Goal: Check status

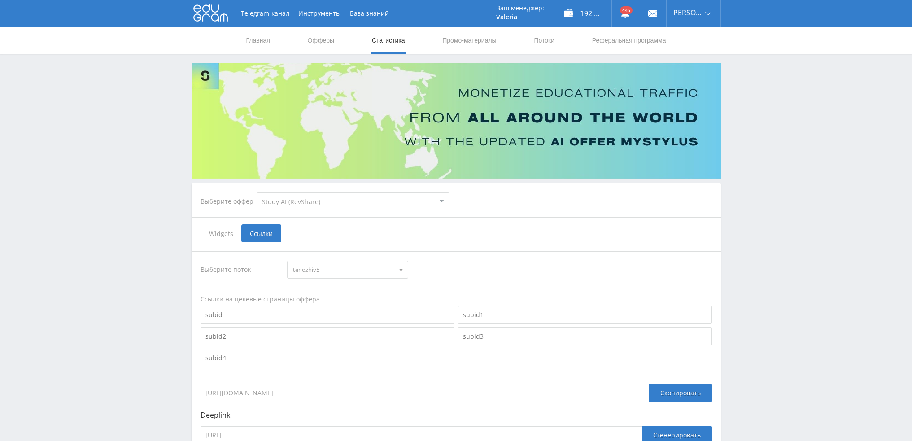
select select "376"
click at [384, 37] on link "Статистика" at bounding box center [388, 40] width 35 height 27
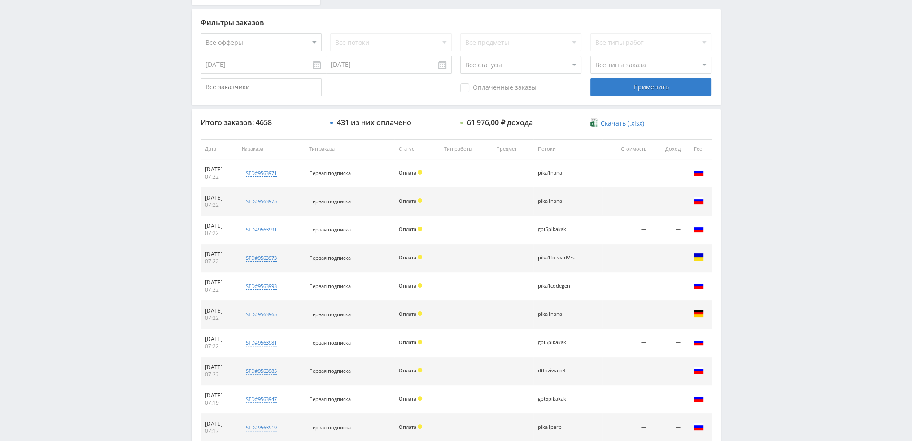
scroll to position [310, 0]
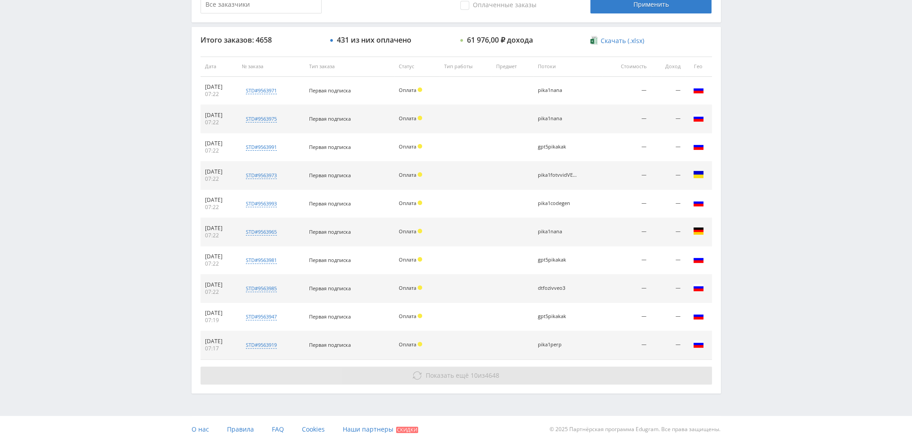
click at [508, 366] on button "Показать ещё 10 из 4648" at bounding box center [456, 375] width 511 height 18
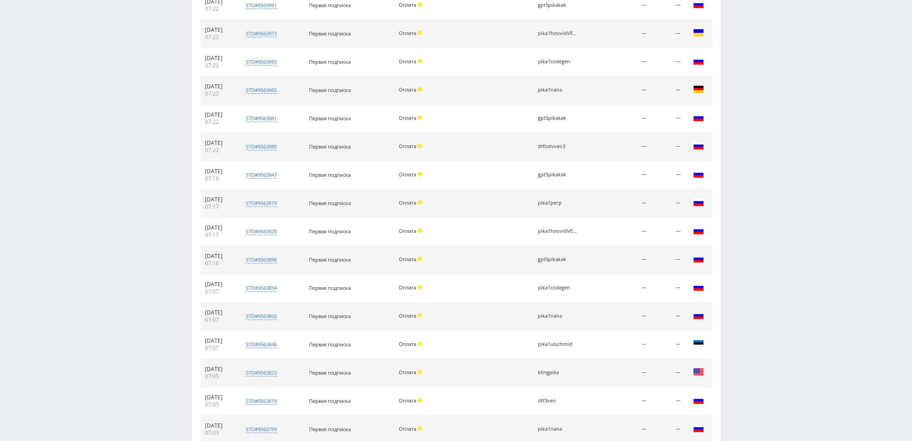
scroll to position [564, 0]
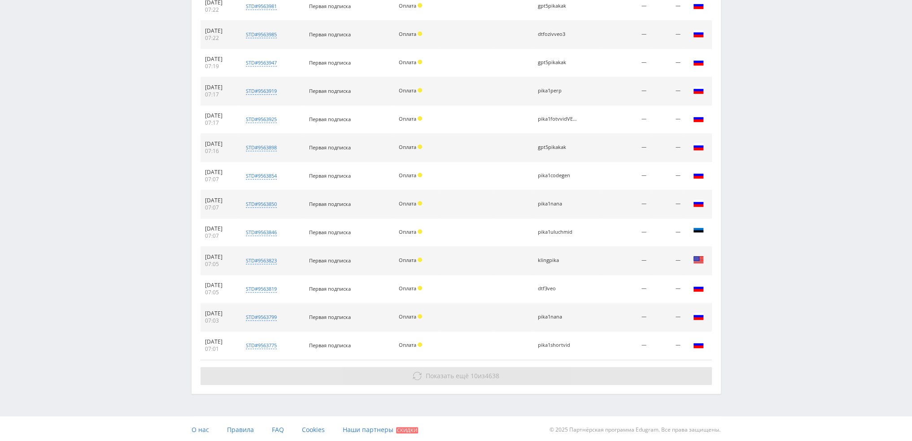
click at [509, 374] on button "Показать ещё 10 из 4638" at bounding box center [456, 376] width 511 height 18
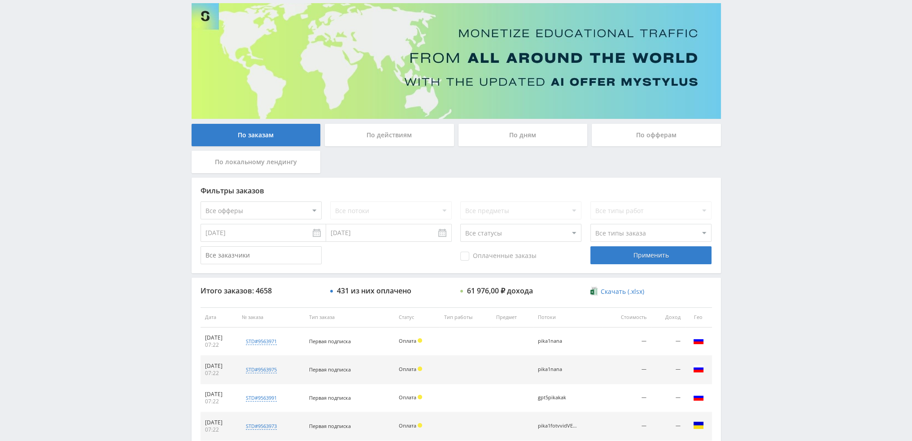
scroll to position [0, 0]
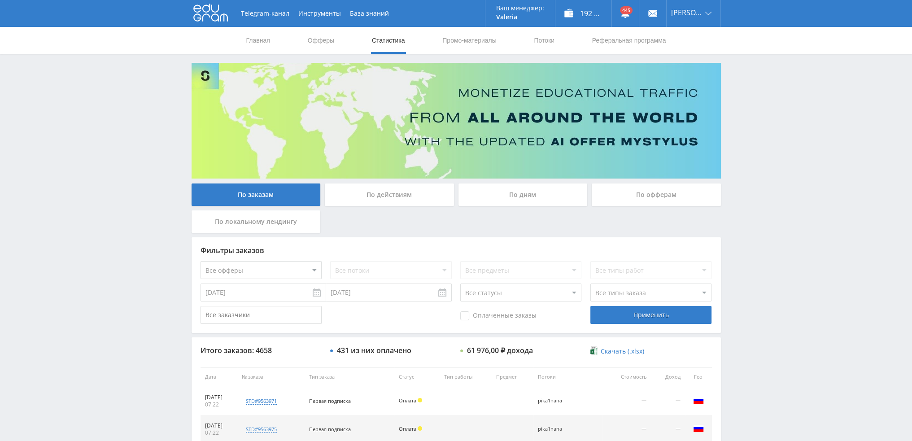
click at [514, 296] on select "Все статусы В аукционе В работе На гарантии Завершен Возврат Черновик" at bounding box center [520, 292] width 121 height 18
click at [522, 192] on div "По дням" at bounding box center [522, 194] width 129 height 22
click at [0, 0] on input "По дням" at bounding box center [0, 0] width 0 height 0
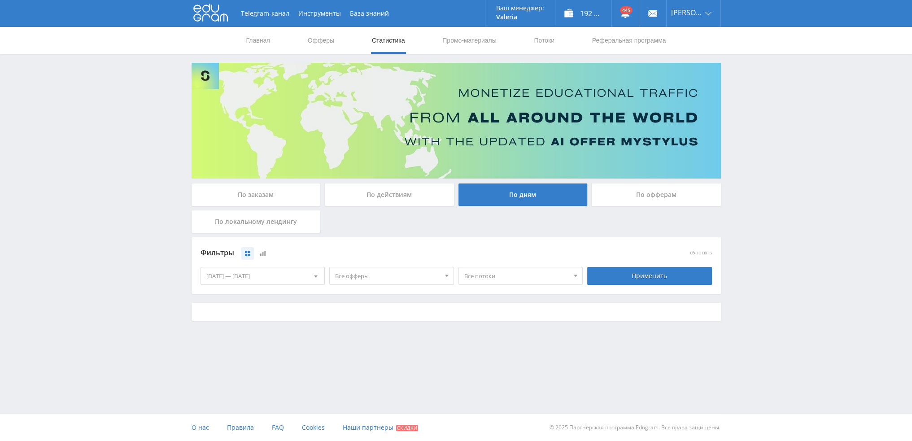
click at [386, 278] on span "Все офферы" at bounding box center [387, 275] width 105 height 17
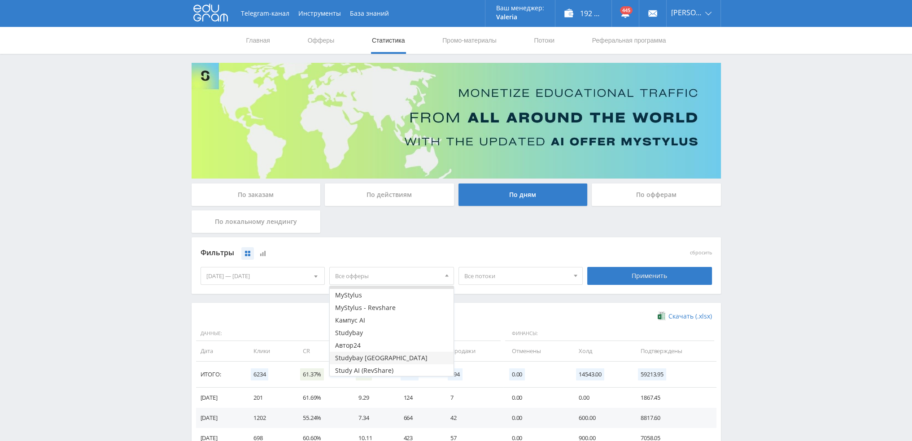
scroll to position [11, 0]
click at [369, 372] on button "Study AI (RevShare)" at bounding box center [392, 369] width 124 height 13
click at [621, 279] on div "Применить" at bounding box center [649, 276] width 125 height 18
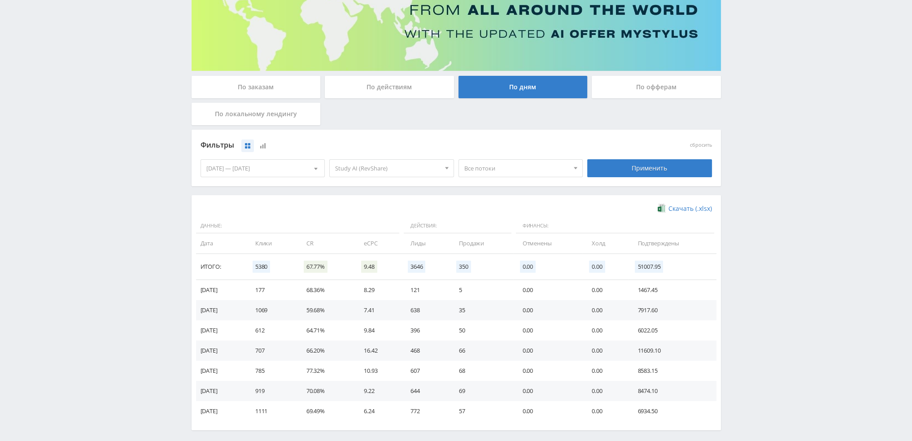
scroll to position [145, 0]
